Goal: Find contact information: Find contact information

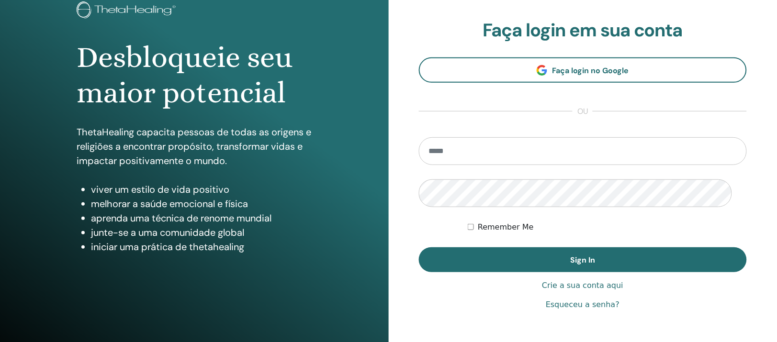
scroll to position [120, 0]
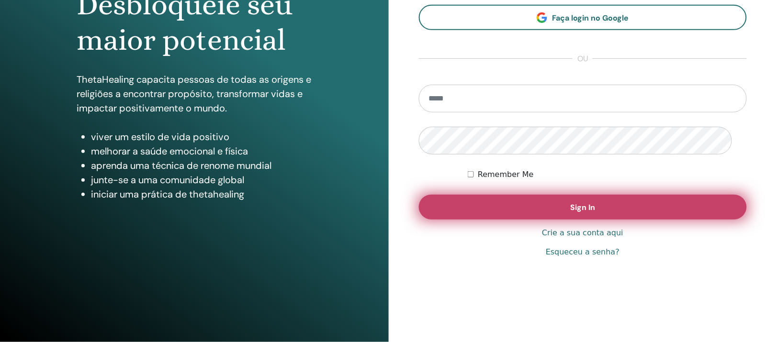
type input "**********"
click at [491, 220] on button "Sign In" at bounding box center [583, 207] width 328 height 25
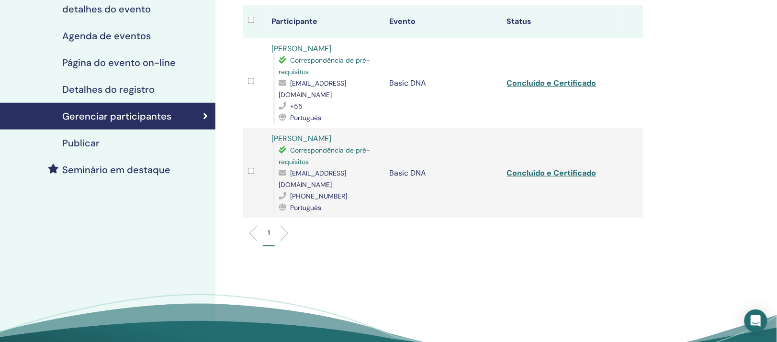
scroll to position [120, 0]
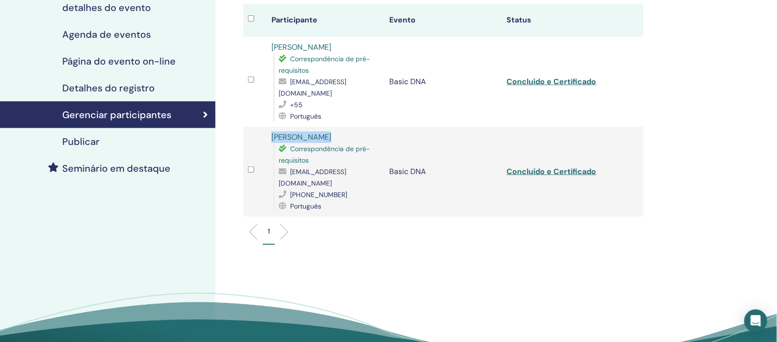
drag, startPoint x: 271, startPoint y: 164, endPoint x: 326, endPoint y: 155, distance: 55.2
click at [326, 157] on td "[PERSON_NAME] Correspondência de pré-requisitos [EMAIL_ADDRESS][DOMAIN_NAME] [P…" at bounding box center [325, 172] width 118 height 90
copy link "[PERSON_NAME]"
drag, startPoint x: 348, startPoint y: 223, endPoint x: 303, endPoint y: 222, distance: 45.0
click at [303, 200] on div "[PHONE_NUMBER]" at bounding box center [328, 194] width 101 height 11
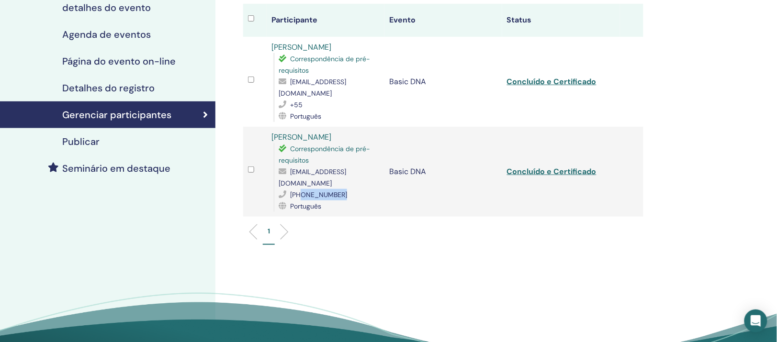
copy span "14996073344"
drag, startPoint x: 369, startPoint y: 212, endPoint x: 282, endPoint y: 211, distance: 86.6
click at [282, 189] on div "[EMAIL_ADDRESS][DOMAIN_NAME]" at bounding box center [328, 177] width 101 height 23
copy span "[EMAIL_ADDRESS][DOMAIN_NAME]"
click at [446, 255] on div "1" at bounding box center [443, 236] width 414 height 38
